Goal: Check status: Check status

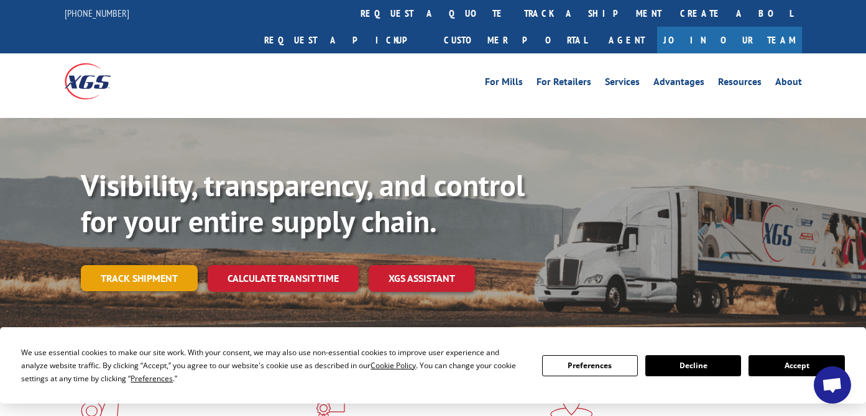
click at [167, 265] on link "Track shipment" at bounding box center [139, 278] width 117 height 26
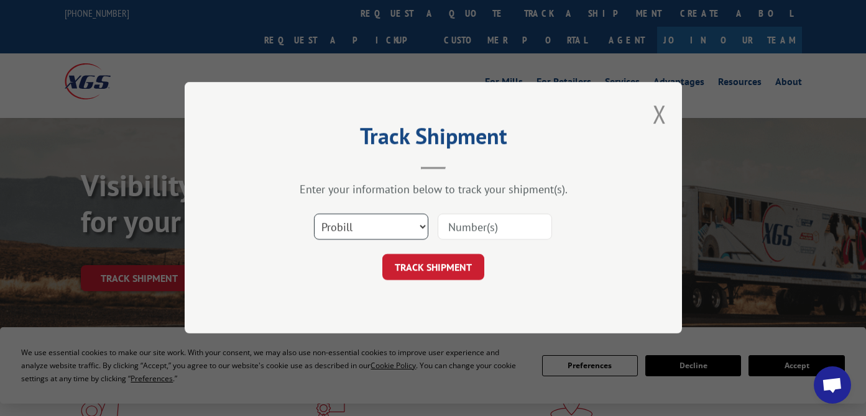
click at [360, 229] on select "Select category... Probill BOL PO" at bounding box center [371, 227] width 114 height 26
select select "bol"
click at [314, 214] on select "Select category... Probill BOL PO" at bounding box center [371, 227] width 114 height 26
click at [466, 227] on input at bounding box center [494, 227] width 114 height 26
paste input "0915288"
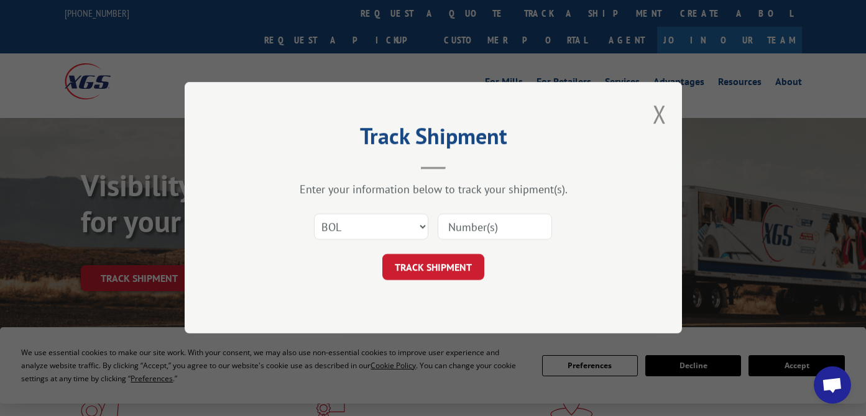
type input "0915288"
click at [429, 267] on button "TRACK SHIPMENT" at bounding box center [433, 268] width 102 height 26
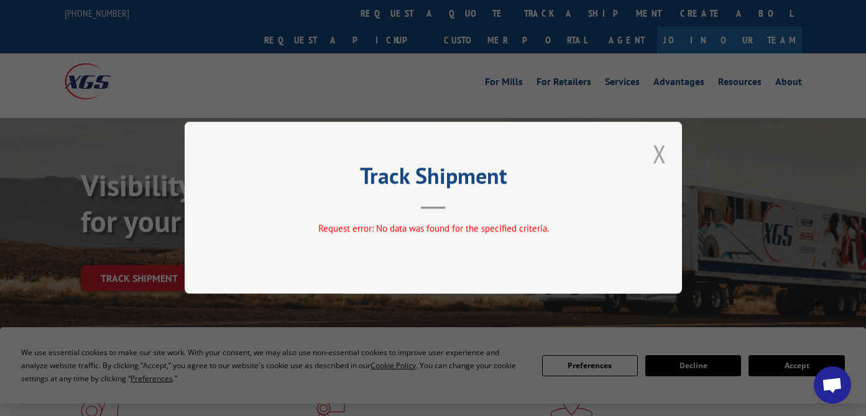
click at [660, 153] on button "Close modal" at bounding box center [660, 153] width 14 height 33
